Goal: Check status

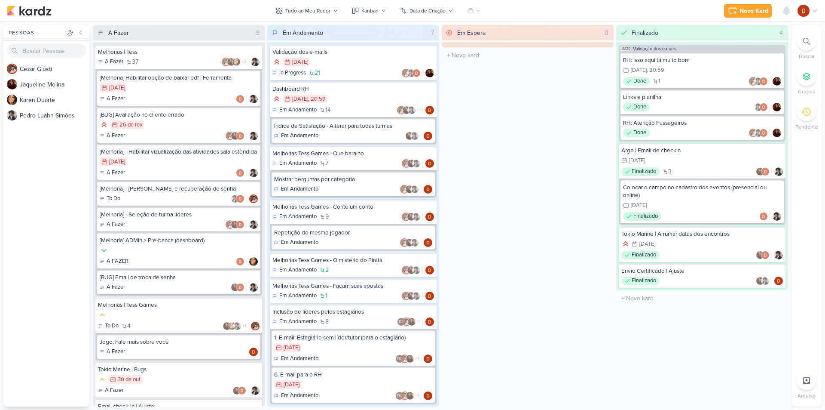
scroll to position [261, 0]
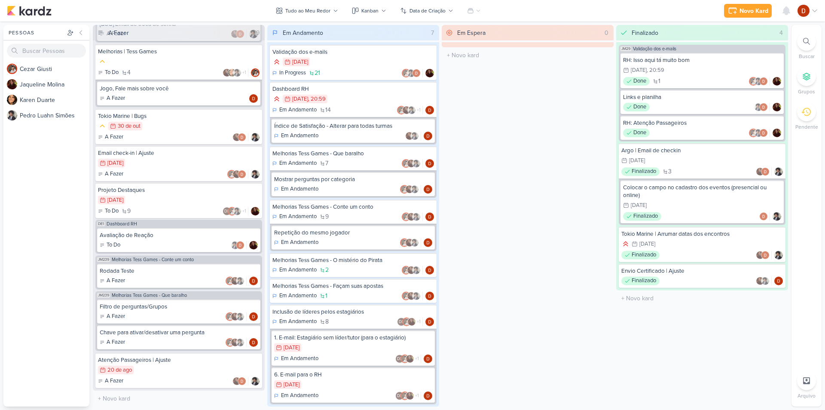
click at [522, 224] on div "Em Espera 0 O título do kard deve ter menos que 100 caracteres" at bounding box center [528, 215] width 172 height 381
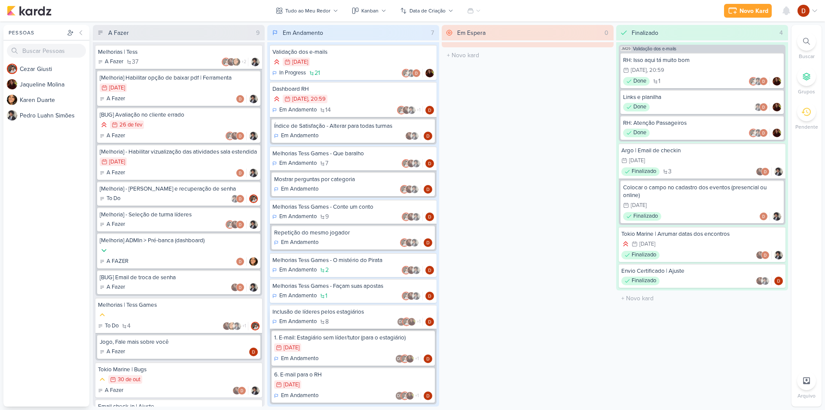
click at [358, 320] on div "Em Andamento 8 DL +1" at bounding box center [354, 321] width 162 height 9
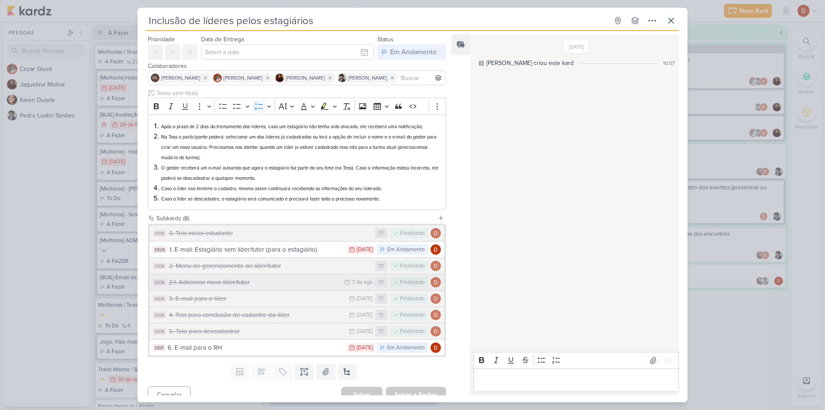
scroll to position [34, 0]
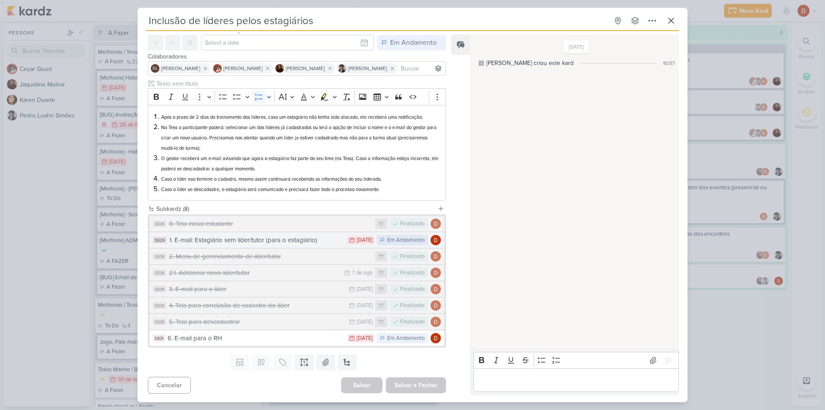
click at [230, 241] on div "1. E-mail: Estagiário sem líder/tutor (para o estagiário)" at bounding box center [256, 240] width 174 height 10
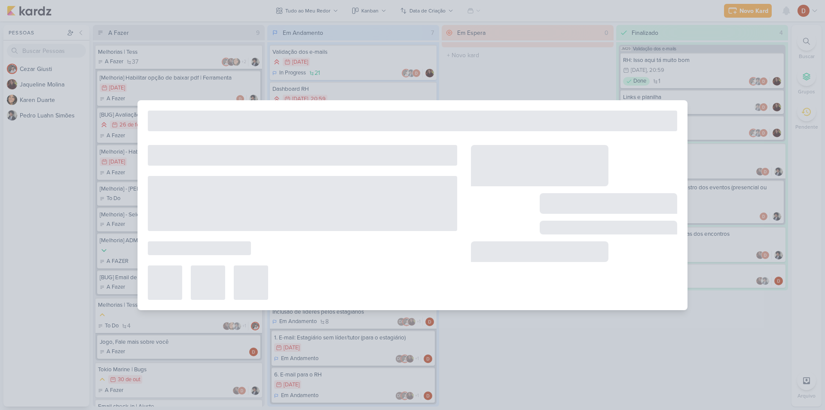
type input "1. E-mail: Estagiário sem líder/tutor (para o estagiário)"
type input "28 de julho de 2025 às 23:59"
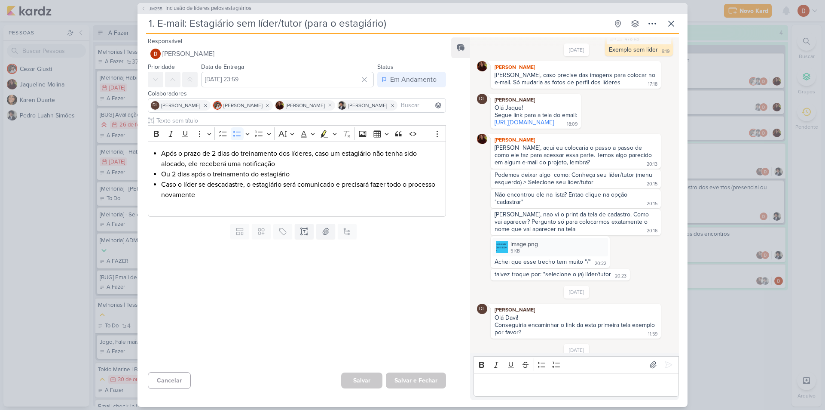
scroll to position [491, 0]
